Goal: Task Accomplishment & Management: Use online tool/utility

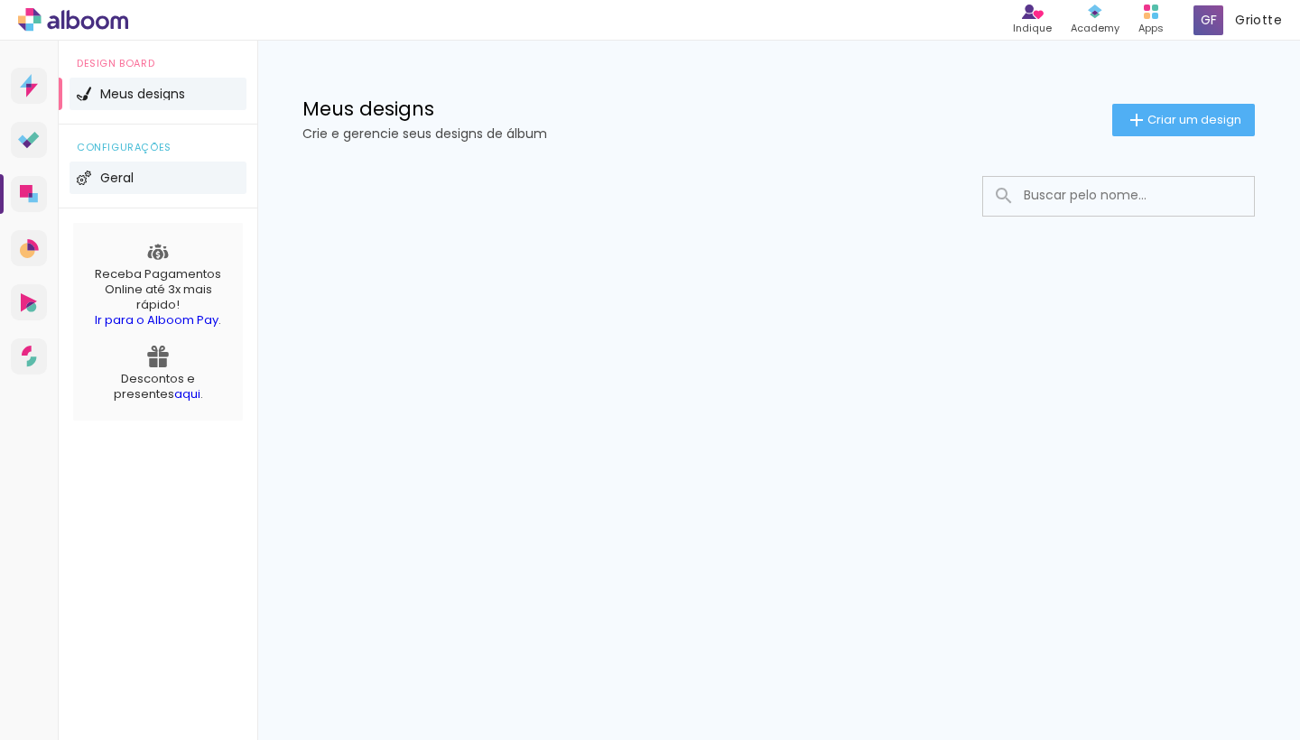
click at [115, 172] on span "Geral" at bounding box center [116, 178] width 33 height 13
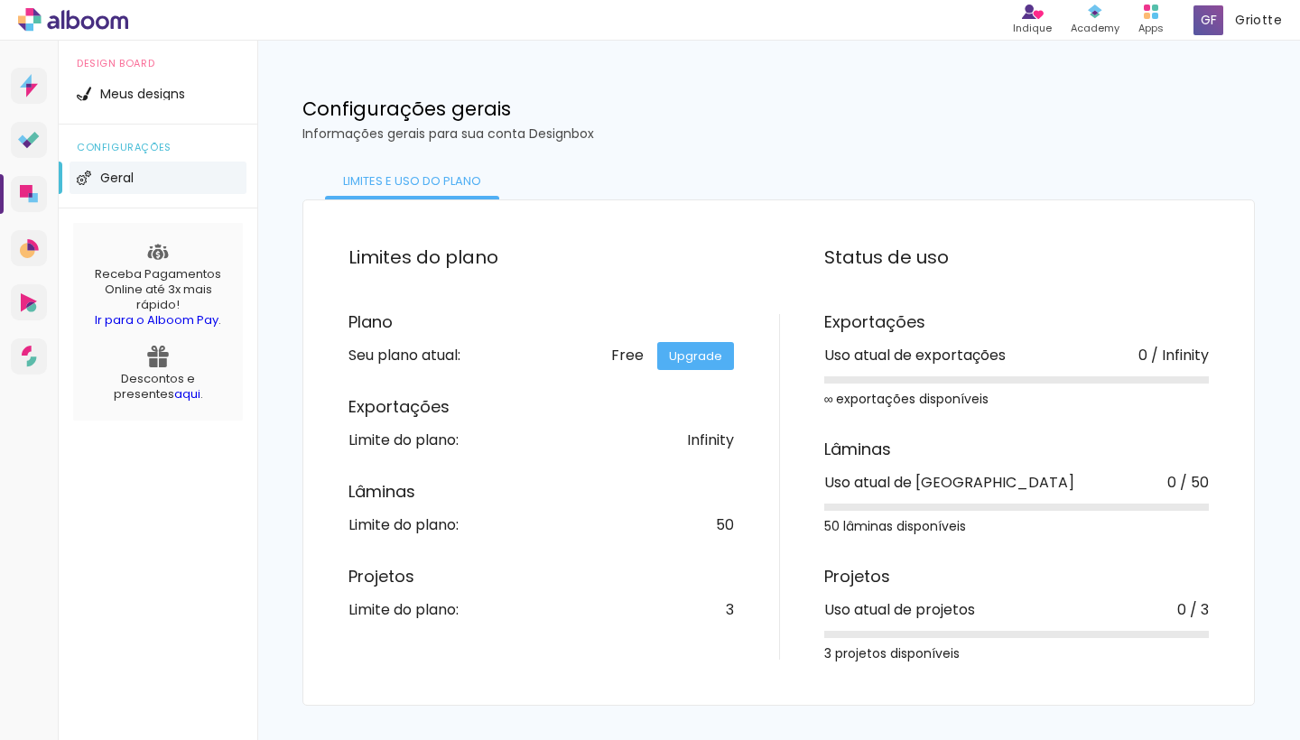
click at [81, 24] on icon at bounding box center [88, 22] width 14 height 14
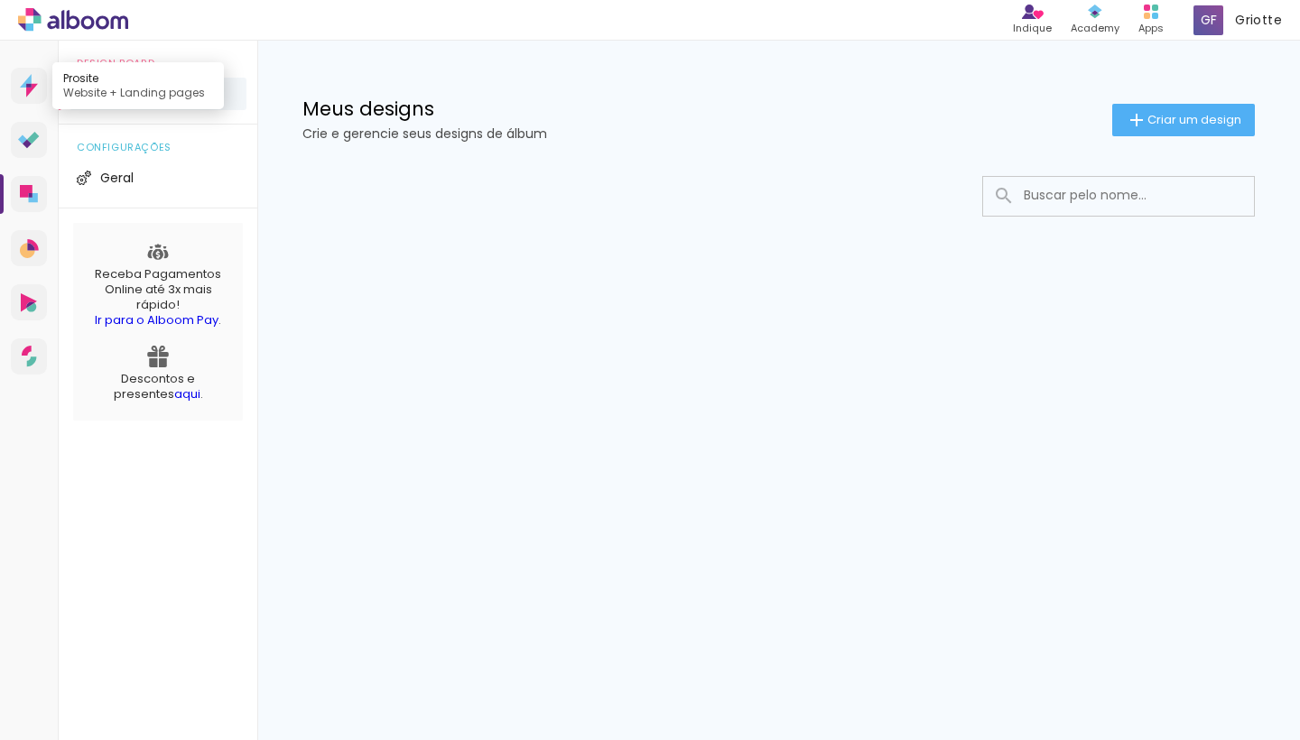
click at [33, 87] on icon at bounding box center [32, 91] width 12 height 14
click at [127, 182] on span "Geral" at bounding box center [116, 178] width 33 height 13
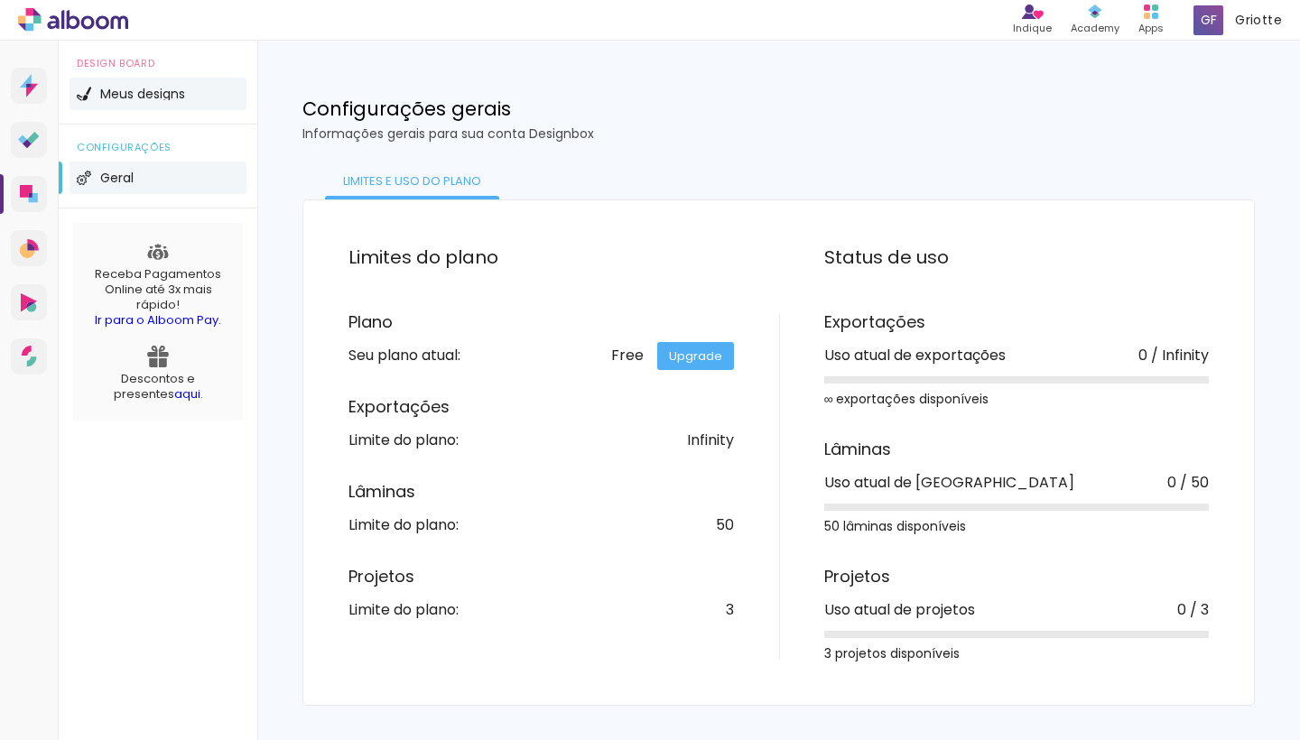
click at [153, 101] on li "Meus designs" at bounding box center [158, 94] width 177 height 32
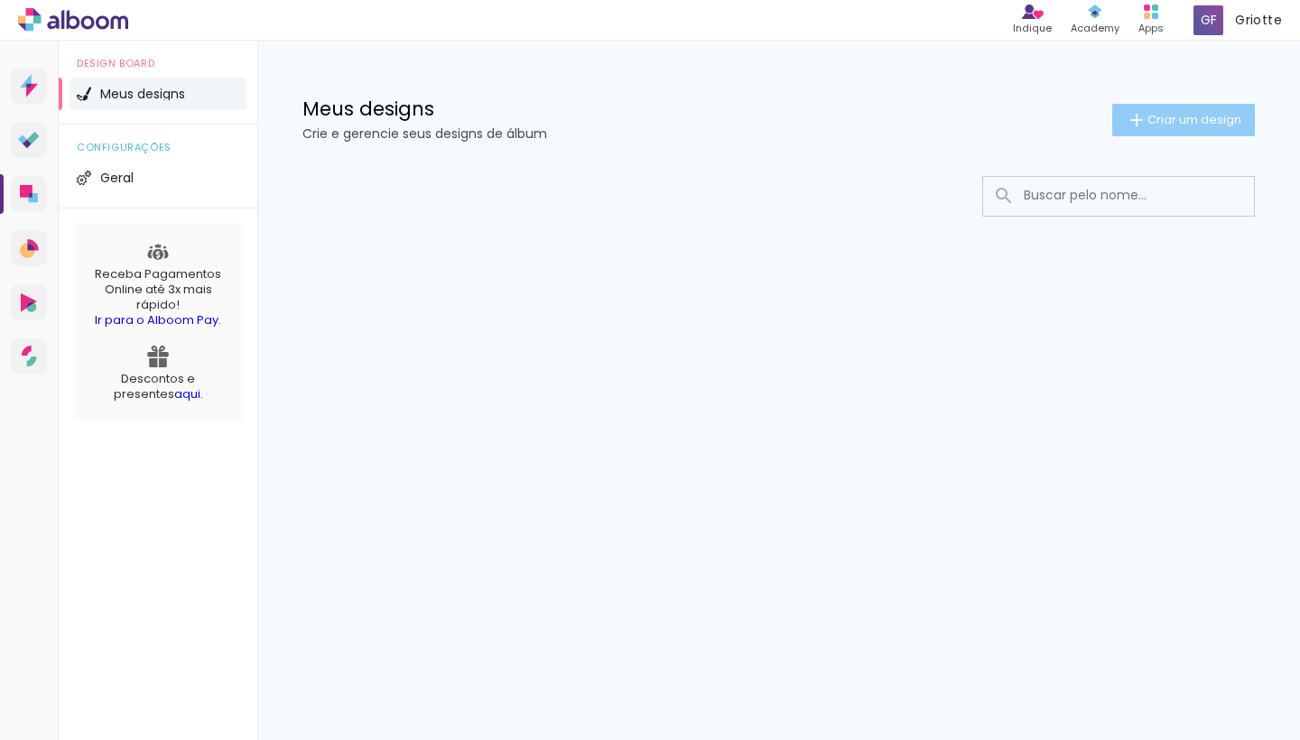
click at [1164, 119] on span "Criar um design" at bounding box center [1194, 120] width 94 height 12
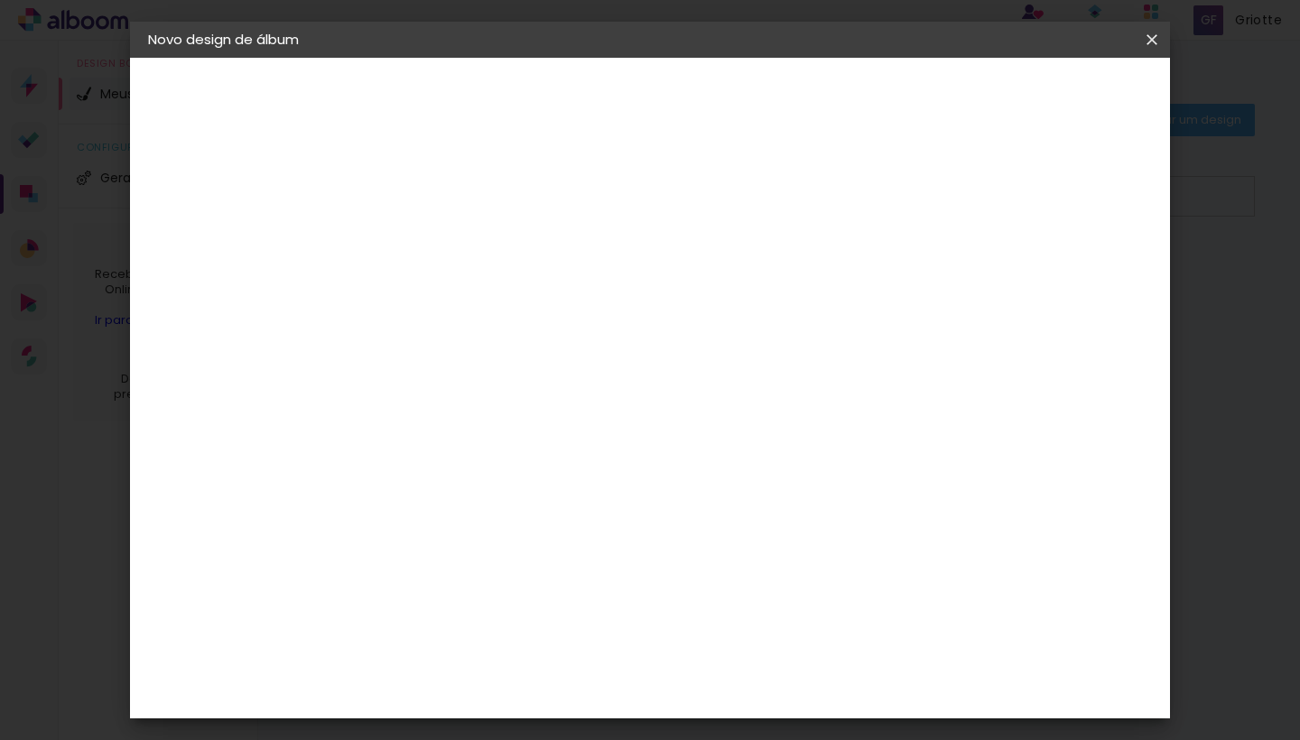
click at [1151, 42] on iron-icon at bounding box center [1152, 40] width 22 height 18
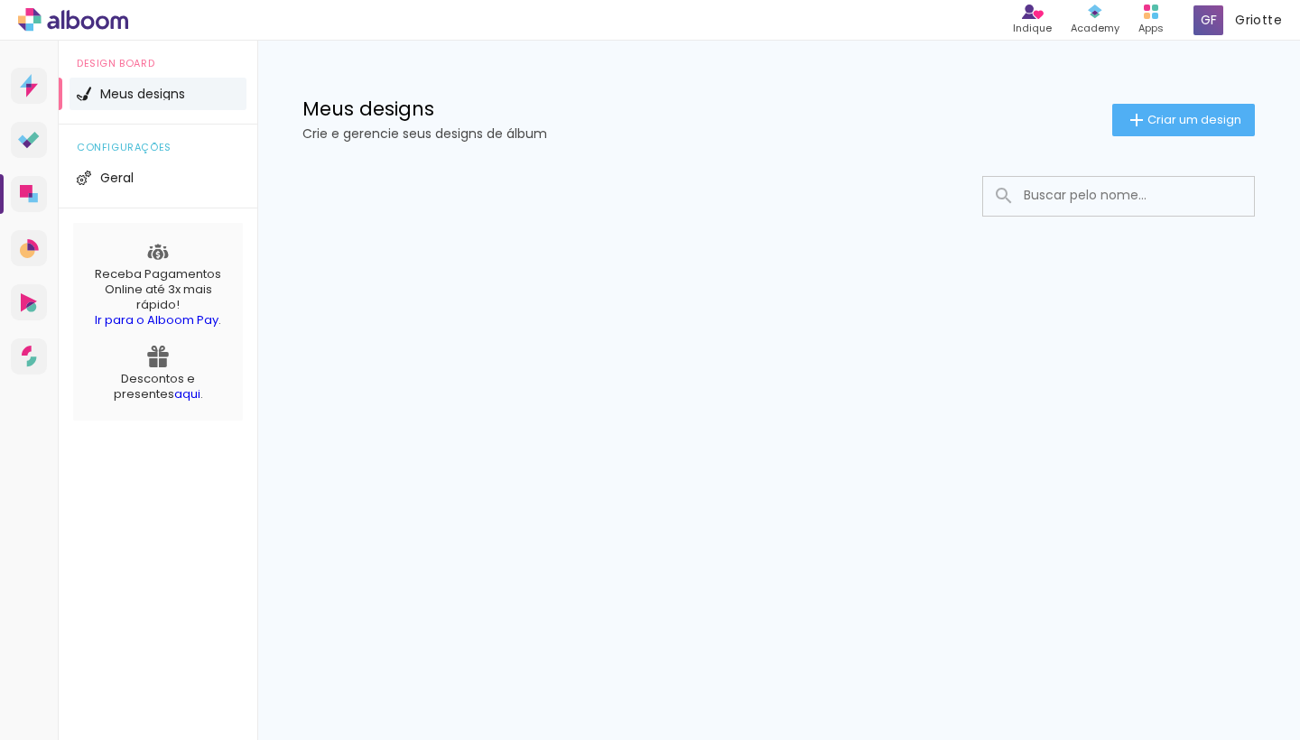
click at [174, 388] on link "aqui" at bounding box center [187, 393] width 26 height 17
